Goal: Task Accomplishment & Management: Complete application form

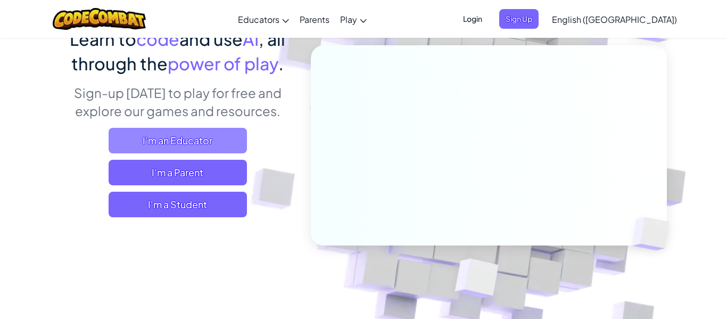
scroll to position [104, 0]
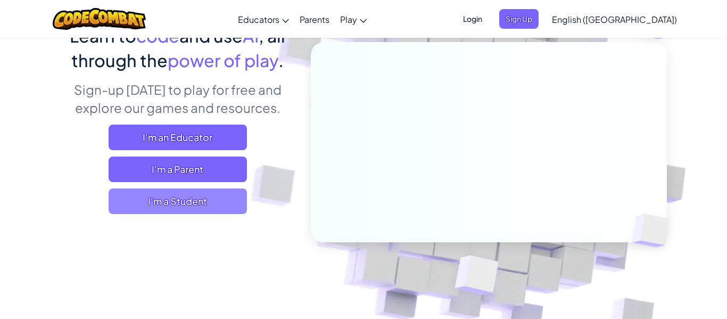
click at [205, 194] on span "I'm a Student" at bounding box center [178, 201] width 138 height 26
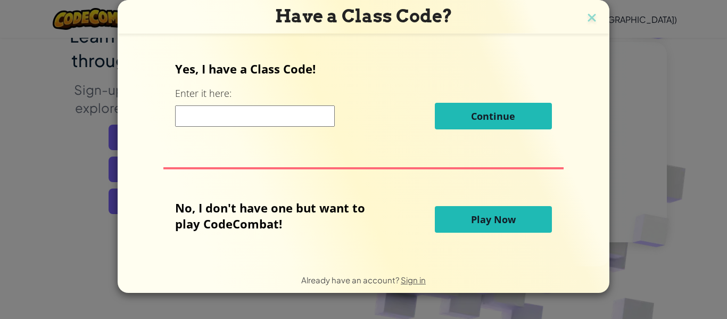
click at [282, 113] on input at bounding box center [255, 115] width 160 height 21
click at [592, 15] on img at bounding box center [592, 19] width 14 height 16
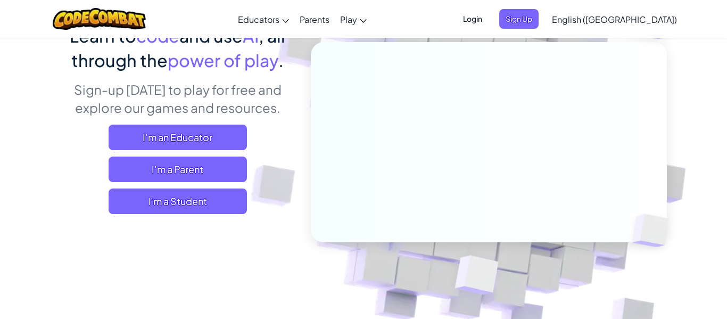
click at [488, 18] on span "Login" at bounding box center [472, 19] width 32 height 20
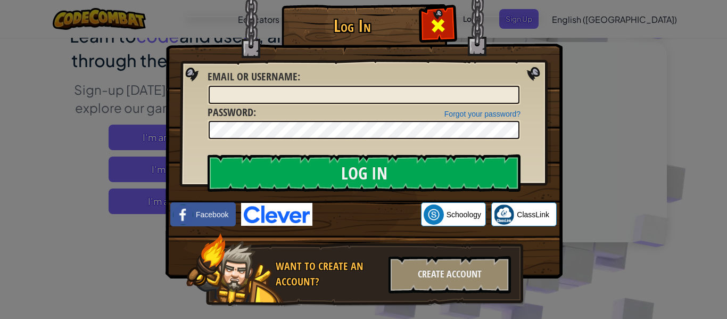
click at [445, 26] on span at bounding box center [437, 25] width 17 height 17
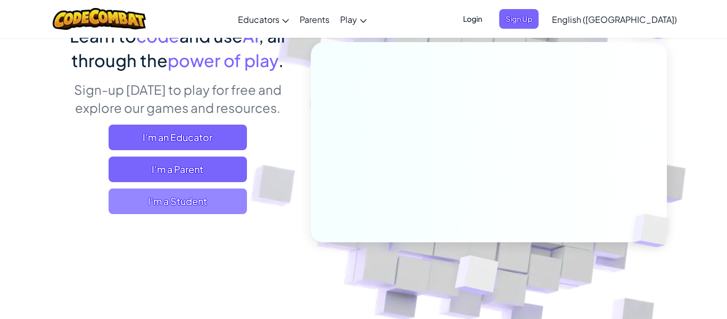
click at [177, 195] on span "I'm a Student" at bounding box center [178, 201] width 138 height 26
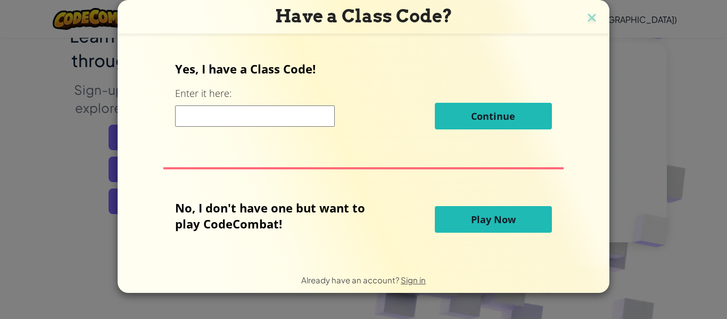
click at [287, 121] on input at bounding box center [255, 115] width 160 height 21
click at [520, 211] on button "Play Now" at bounding box center [493, 219] width 117 height 27
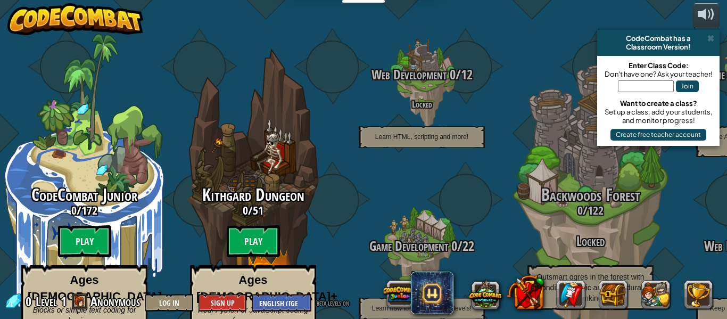
click at [704, 116] on div "Set up a class, add your students, and monitor progress!" at bounding box center [658, 115] width 112 height 17
click at [698, 130] on button "Create free teacher account" at bounding box center [658, 135] width 96 height 12
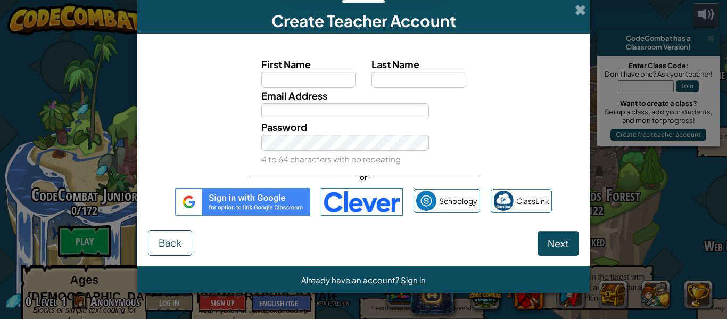
click at [699, 131] on div "Create Teacher Account First Name Last Name Email Address Password 4 to 64 char…" at bounding box center [363, 159] width 727 height 319
click at [316, 102] on label "Email Address" at bounding box center [294, 95] width 66 height 15
click at [316, 103] on input "Email Address" at bounding box center [345, 111] width 168 height 16
click at [335, 84] on input "First Name" at bounding box center [308, 80] width 95 height 16
type input "Jisu"
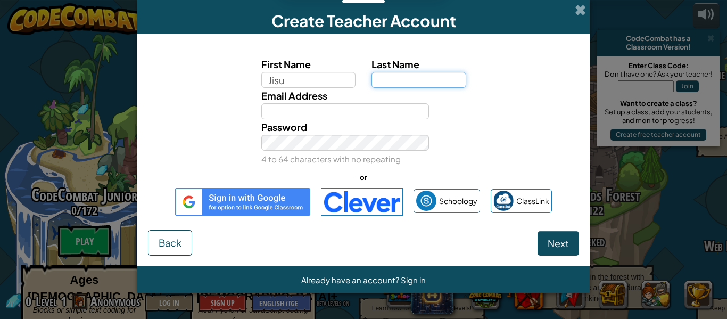
click at [437, 83] on input "Last Name" at bounding box center [418, 80] width 95 height 16
type input "Yuk"
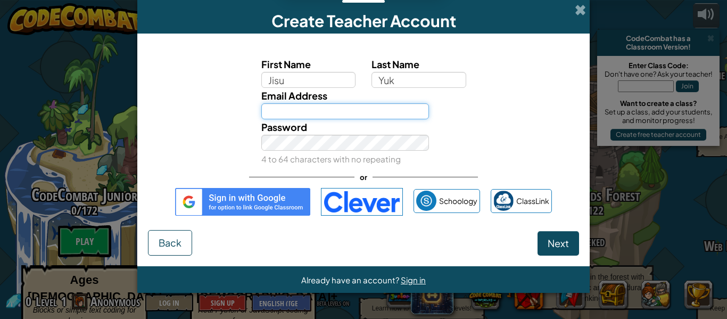
click at [406, 105] on input "Email Address" at bounding box center [345, 111] width 168 height 16
type input "j"
type input "[EMAIL_ADDRESS][DOMAIN_NAME]"
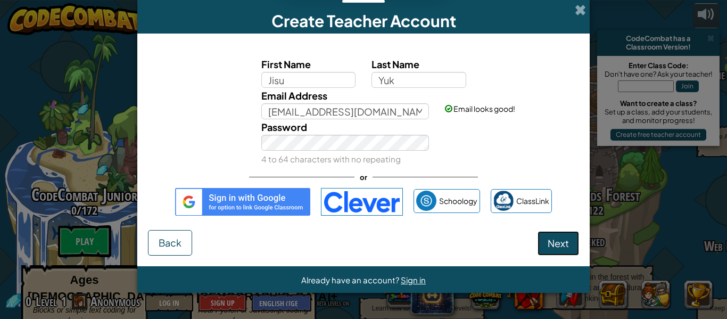
click at [558, 252] on button "Next" at bounding box center [557, 243] width 41 height 24
select select
select select "[GEOGRAPHIC_DATA]"
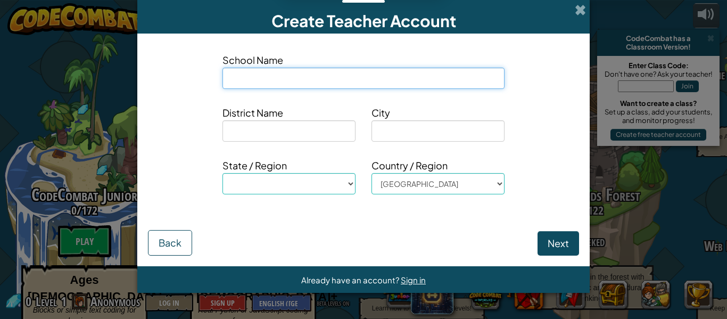
type input "w"
select select
type input "wo"
select select
type input "woo"
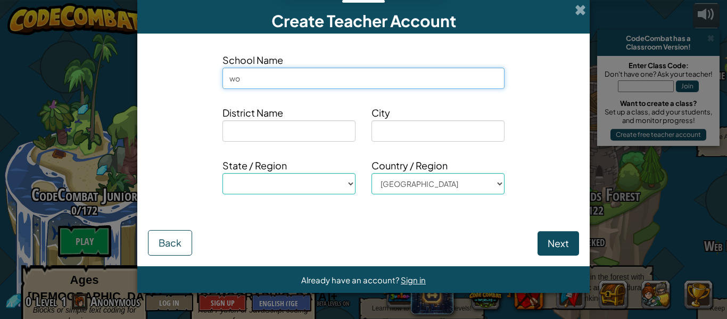
select select
type input "wood"
select select
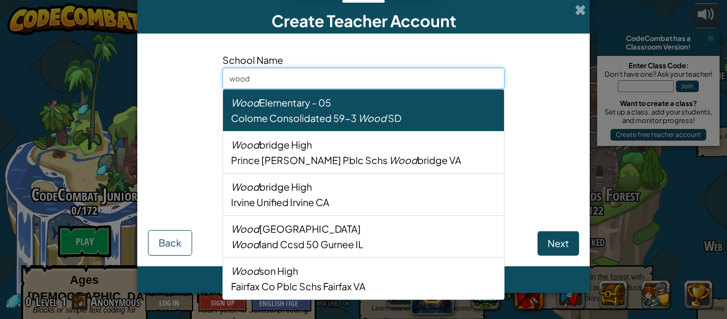
type input "woodl"
select select
type input "woodla"
select select
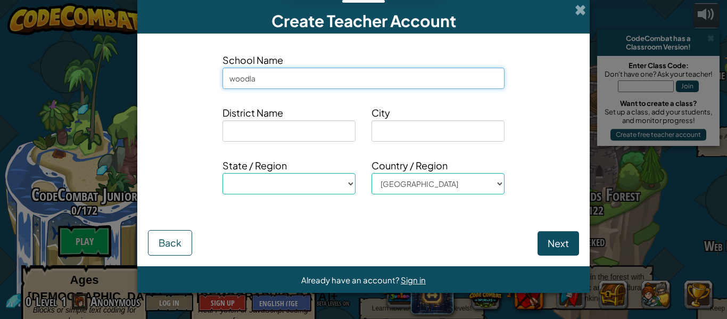
type input "woodlan"
select select
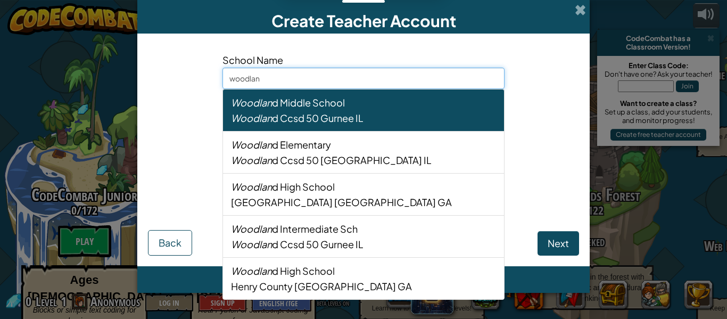
type input "woodland"
select select
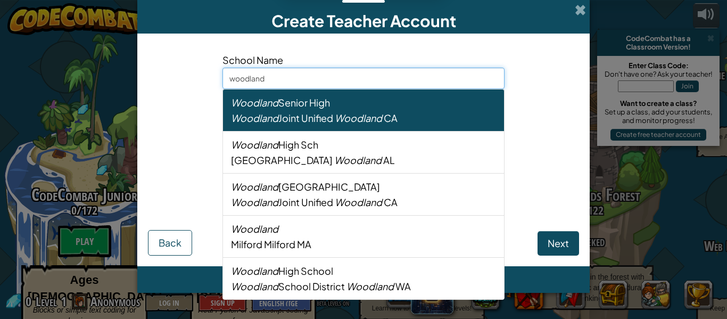
type input "woodlandm"
select select
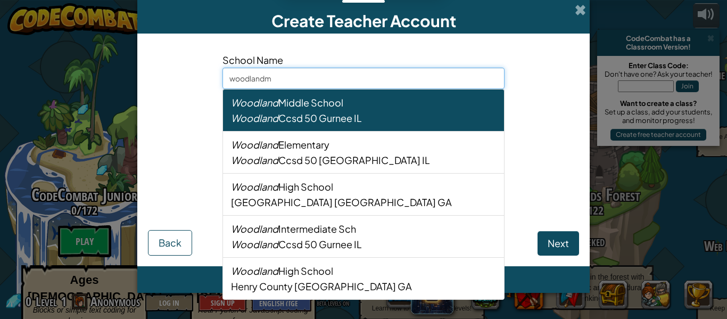
type input "woodlandmi"
select select
click at [424, 114] on div "Woodland Ccsd 50 Gurnee [GEOGRAPHIC_DATA]" at bounding box center [363, 117] width 265 height 15
type input "[GEOGRAPHIC_DATA]"
type input "Woodland Ccsd 50"
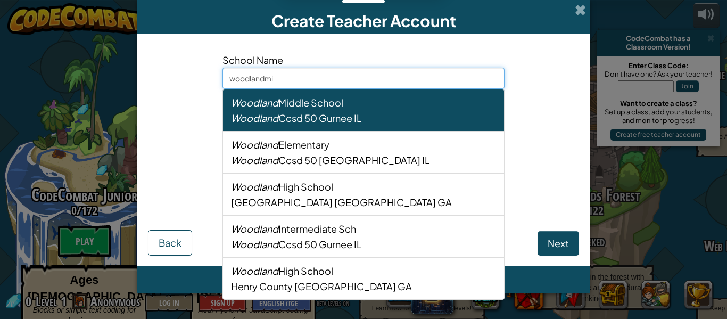
type input "Gurnee"
select select "IL"
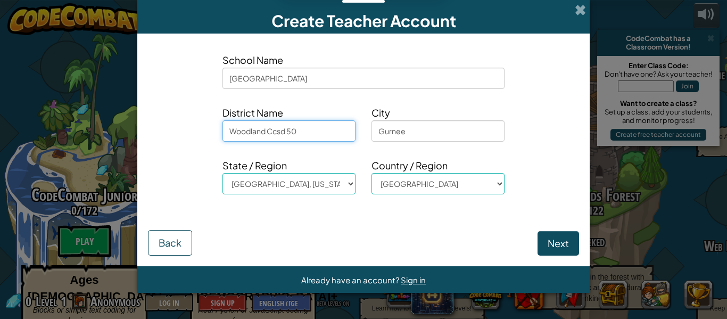
click at [343, 135] on input "Woodland Ccsd 50" at bounding box center [288, 130] width 133 height 21
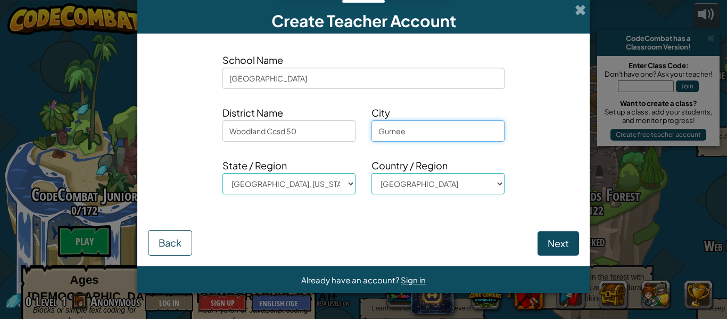
click at [414, 134] on input "Gurnee" at bounding box center [437, 130] width 133 height 21
click at [479, 135] on input "Gurnee" at bounding box center [437, 130] width 133 height 21
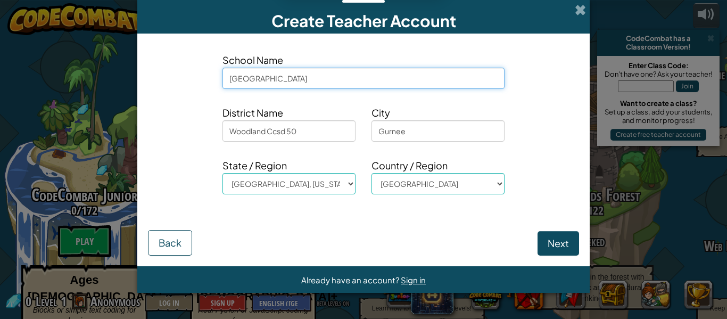
click at [471, 81] on input "[GEOGRAPHIC_DATA]" at bounding box center [363, 78] width 282 height 21
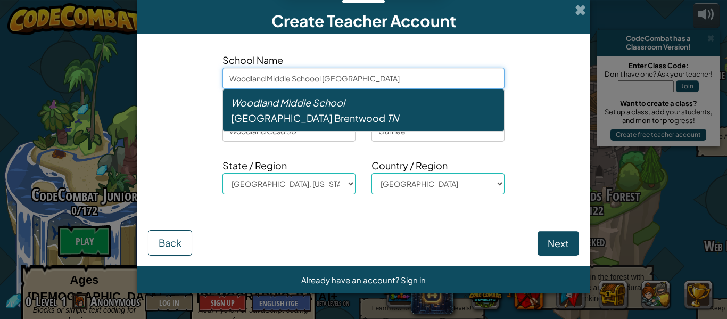
click at [405, 114] on div "Williamson County [GEOGRAPHIC_DATA]" at bounding box center [363, 117] width 265 height 15
type input "[GEOGRAPHIC_DATA]"
type input "Brentwood"
select select "TN"
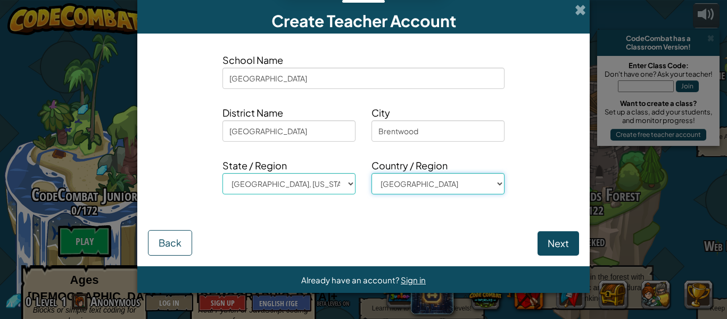
click at [443, 183] on select "[GEOGRAPHIC_DATA] [GEOGRAPHIC_DATA] [GEOGRAPHIC_DATA] [GEOGRAPHIC_DATA] [US_STA…" at bounding box center [437, 183] width 133 height 21
click at [436, 227] on div "Next Back" at bounding box center [363, 232] width 431 height 45
click at [553, 252] on button "Next" at bounding box center [557, 243] width 41 height 24
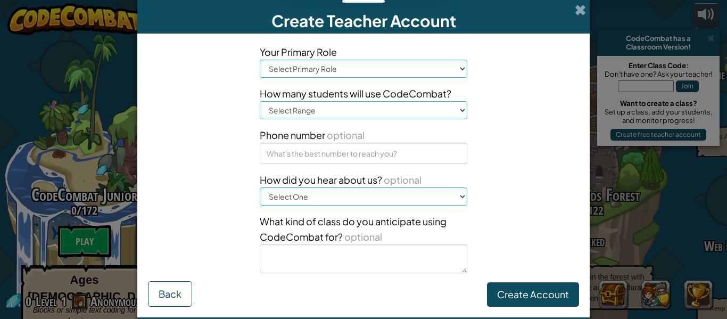
click at [429, 76] on select "Select Primary Role Principal Parent Technology coordinator Teacher Curriculum …" at bounding box center [363, 69] width 207 height 18
click at [260, 60] on select "Select Primary Role Principal Parent Technology coordinator Teacher Curriculum …" at bounding box center [363, 69] width 207 height 18
click at [439, 72] on select "Select Primary Role Principal Parent Technology coordinator Teacher Curriculum …" at bounding box center [363, 69] width 207 height 18
click at [260, 60] on select "Select Primary Role Principal Parent Technology coordinator Teacher Curriculum …" at bounding box center [363, 69] width 207 height 18
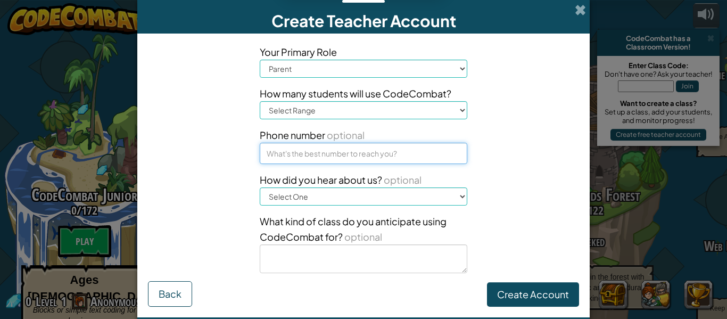
click at [399, 156] on input at bounding box center [363, 153] width 207 height 21
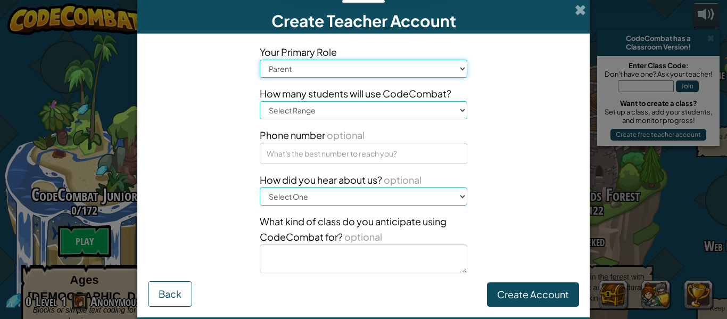
click at [443, 73] on select "Select Primary Role Principal Parent Technology coordinator Teacher Curriculum …" at bounding box center [363, 69] width 207 height 18
select select "Superintendent"
click at [260, 60] on select "Select Primary Role Principal Parent Technology coordinator Teacher Curriculum …" at bounding box center [363, 69] width 207 height 18
click at [440, 76] on select "Select Primary Role Principal Parent Technology coordinator Teacher Curriculum …" at bounding box center [363, 69] width 207 height 18
click at [499, 112] on div "Your Primary Role Select Primary Role Principal Parent Technology coordinator T…" at bounding box center [363, 162] width 447 height 237
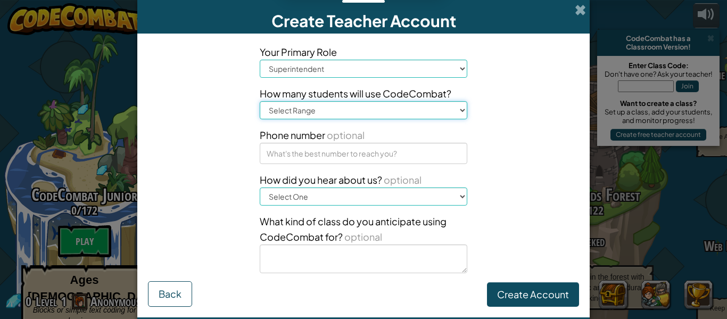
click at [441, 114] on select "Select Range 1-10 11-50 [PHONE_NUMBER] [PHONE_NUMBER] 1000+" at bounding box center [363, 110] width 207 height 18
select select "1-10"
click at [260, 101] on select "Select Range 1-10 11-50 [PHONE_NUMBER] [PHONE_NUMBER] 1000+" at bounding box center [363, 110] width 207 height 18
click at [414, 111] on select "Select Range 1-10 11-50 [PHONE_NUMBER] [PHONE_NUMBER] 1000+" at bounding box center [363, 110] width 207 height 18
select select
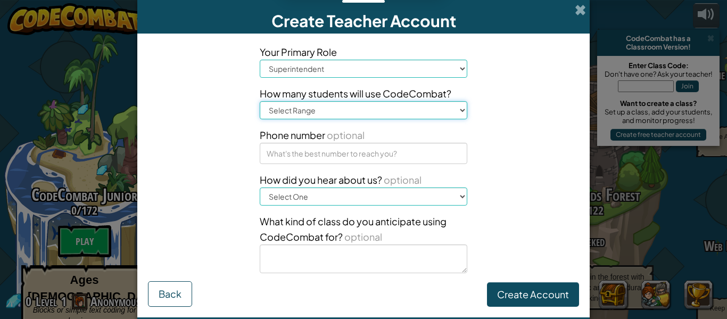
click at [260, 101] on select "Select Range 1-10 11-50 [PHONE_NUMBER] [PHONE_NUMBER] 1000+" at bounding box center [363, 110] width 207 height 18
click at [421, 114] on select "Select Range 1-10 11-50 [PHONE_NUMBER] [PHONE_NUMBER] 1000+" at bounding box center [363, 110] width 207 height 18
click at [446, 105] on select "Select Range 1-10 11-50 [PHONE_NUMBER] [PHONE_NUMBER] 1000+" at bounding box center [363, 110] width 207 height 18
click at [455, 77] on select "Select Primary Role Principal Parent Technology coordinator Teacher Curriculum …" at bounding box center [363, 69] width 207 height 18
select select "Principal"
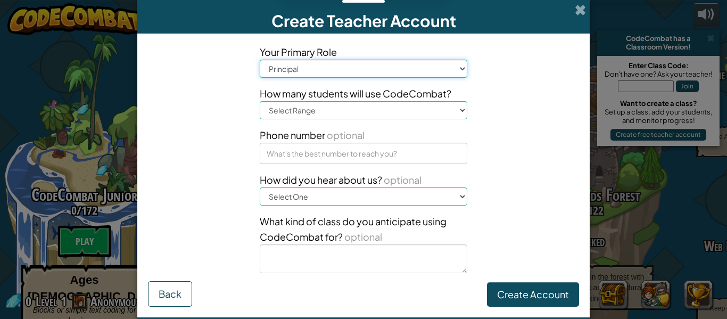
click at [260, 60] on select "Select Primary Role Principal Parent Technology coordinator Teacher Curriculum …" at bounding box center [363, 69] width 207 height 18
click at [450, 76] on select "Select Primary Role Principal Parent Technology coordinator Teacher Curriculum …" at bounding box center [363, 69] width 207 height 18
click at [260, 60] on select "Select Primary Role Principal Parent Technology coordinator Teacher Curriculum …" at bounding box center [363, 69] width 207 height 18
click at [440, 75] on select "Select Primary Role Principal Parent Technology coordinator Teacher Curriculum …" at bounding box center [363, 69] width 207 height 18
click at [260, 60] on select "Select Primary Role Principal Parent Technology coordinator Teacher Curriculum …" at bounding box center [363, 69] width 207 height 18
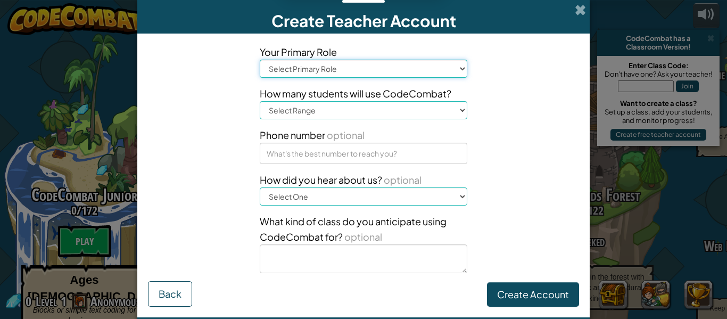
click at [460, 68] on select "Select Primary Role Principal Parent Technology coordinator Teacher Curriculum …" at bounding box center [363, 69] width 207 height 18
select select "Parent"
click at [260, 60] on select "Select Primary Role Principal Parent Technology coordinator Teacher Curriculum …" at bounding box center [363, 69] width 207 height 18
click at [446, 77] on select "Select Primary Role Principal Parent Technology coordinator Teacher Curriculum …" at bounding box center [363, 69] width 207 height 18
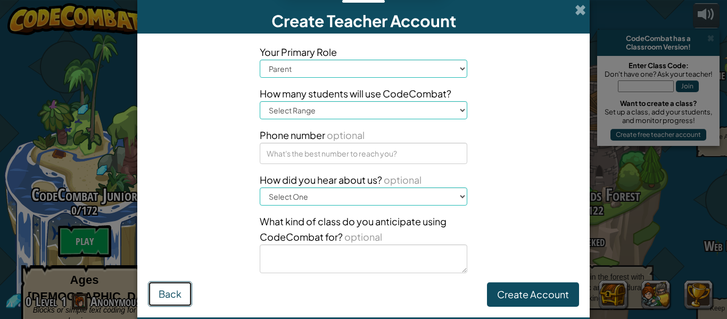
click at [170, 285] on button "Back" at bounding box center [170, 294] width 44 height 26
select select "TN"
select select "[GEOGRAPHIC_DATA]"
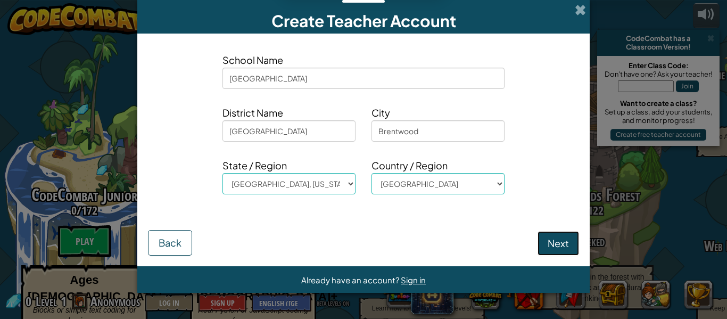
click at [554, 245] on button "Next" at bounding box center [557, 243] width 41 height 24
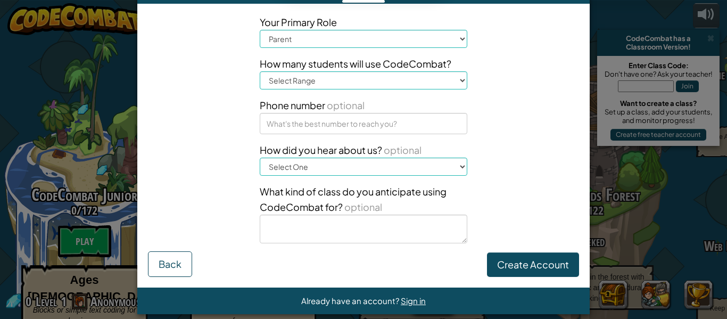
scroll to position [32, 0]
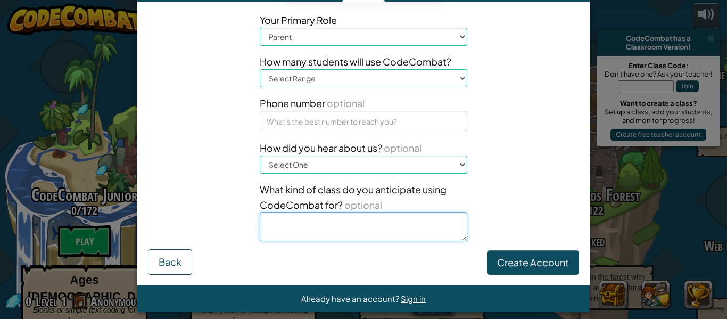
click at [382, 240] on textarea at bounding box center [363, 226] width 207 height 29
click at [455, 44] on select "Select Primary Role Principal Parent Technology coordinator Teacher Curriculum …" at bounding box center [363, 37] width 207 height 18
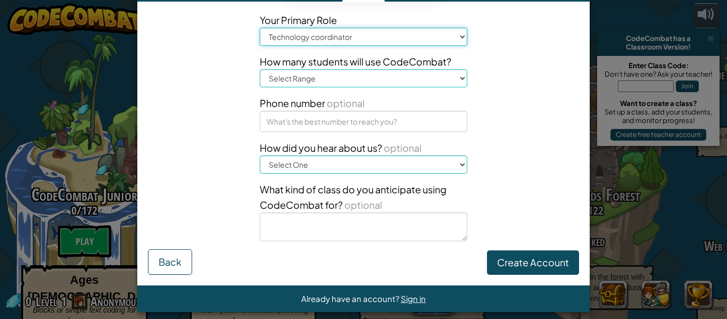
click at [260, 28] on select "Select Primary Role Principal Parent Technology coordinator Teacher Curriculum …" at bounding box center [363, 37] width 207 height 18
click at [427, 38] on select "Select Primary Role Principal Parent Technology coordinator Teacher Curriculum …" at bounding box center [363, 37] width 207 height 18
select select "Advisor"
click at [260, 28] on select "Select Primary Role Principal Parent Technology coordinator Teacher Curriculum …" at bounding box center [363, 37] width 207 height 18
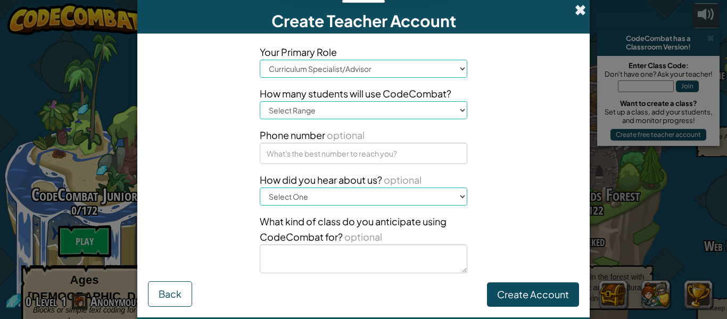
click at [583, 15] on span at bounding box center [579, 9] width 11 height 11
